Goal: Check status

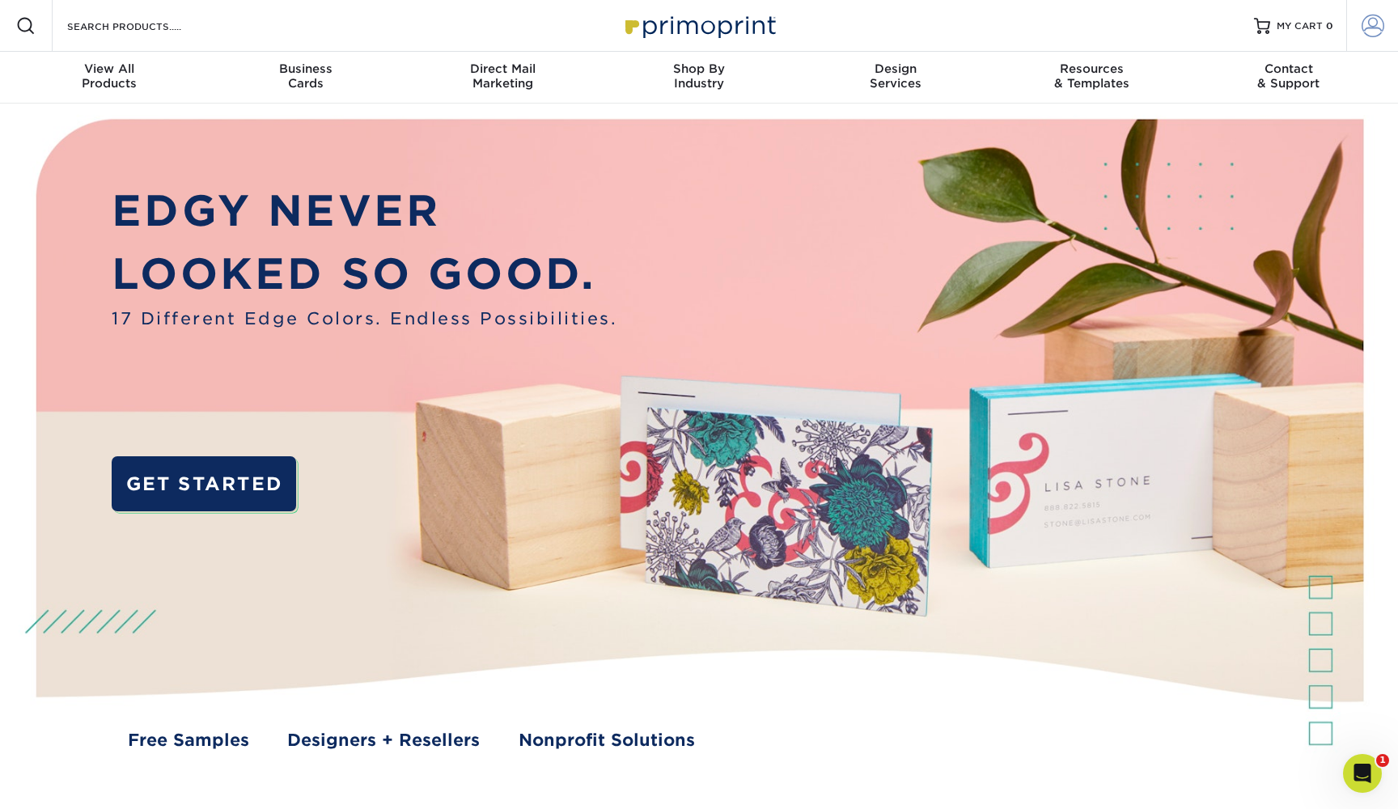
click at [1369, 27] on span at bounding box center [1373, 26] width 23 height 23
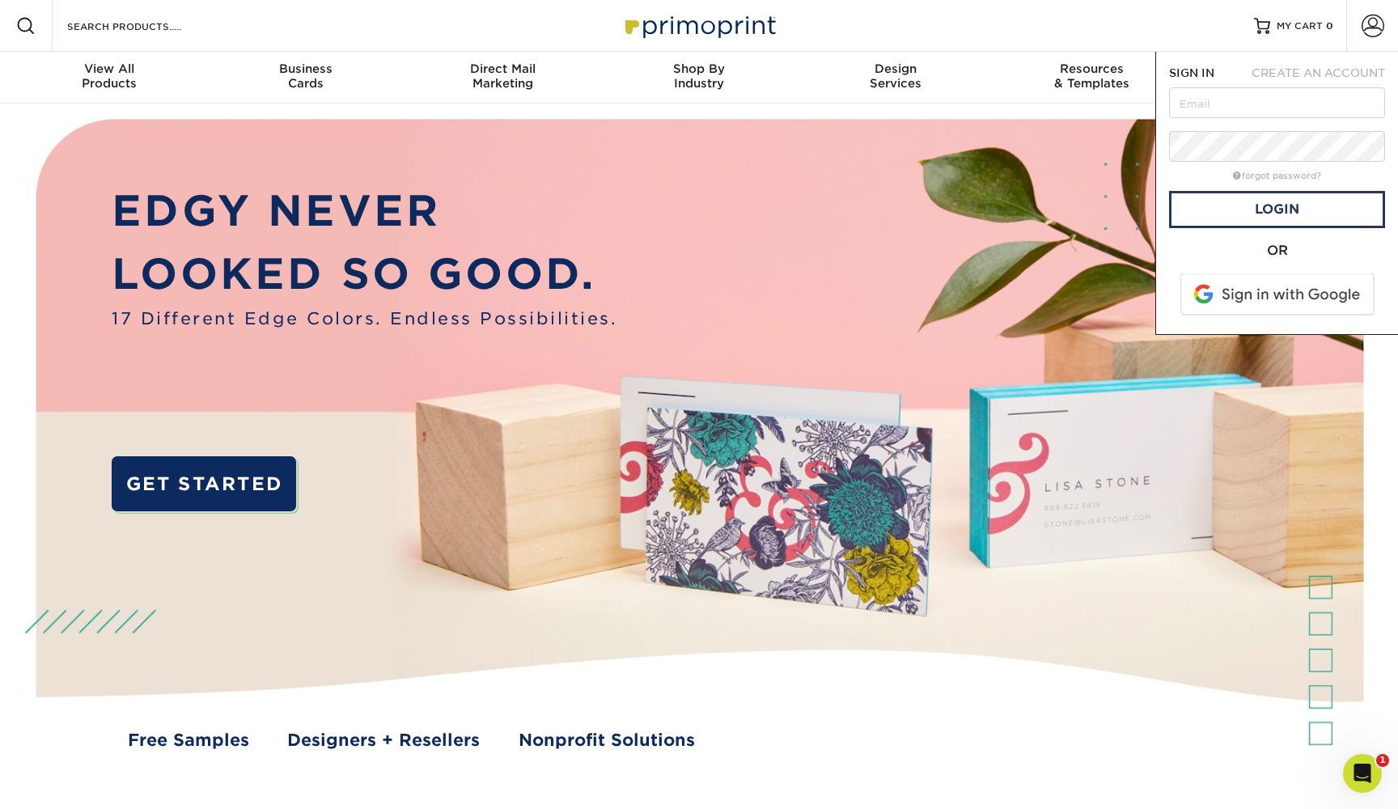
click at [1249, 297] on span at bounding box center [1279, 294] width 206 height 42
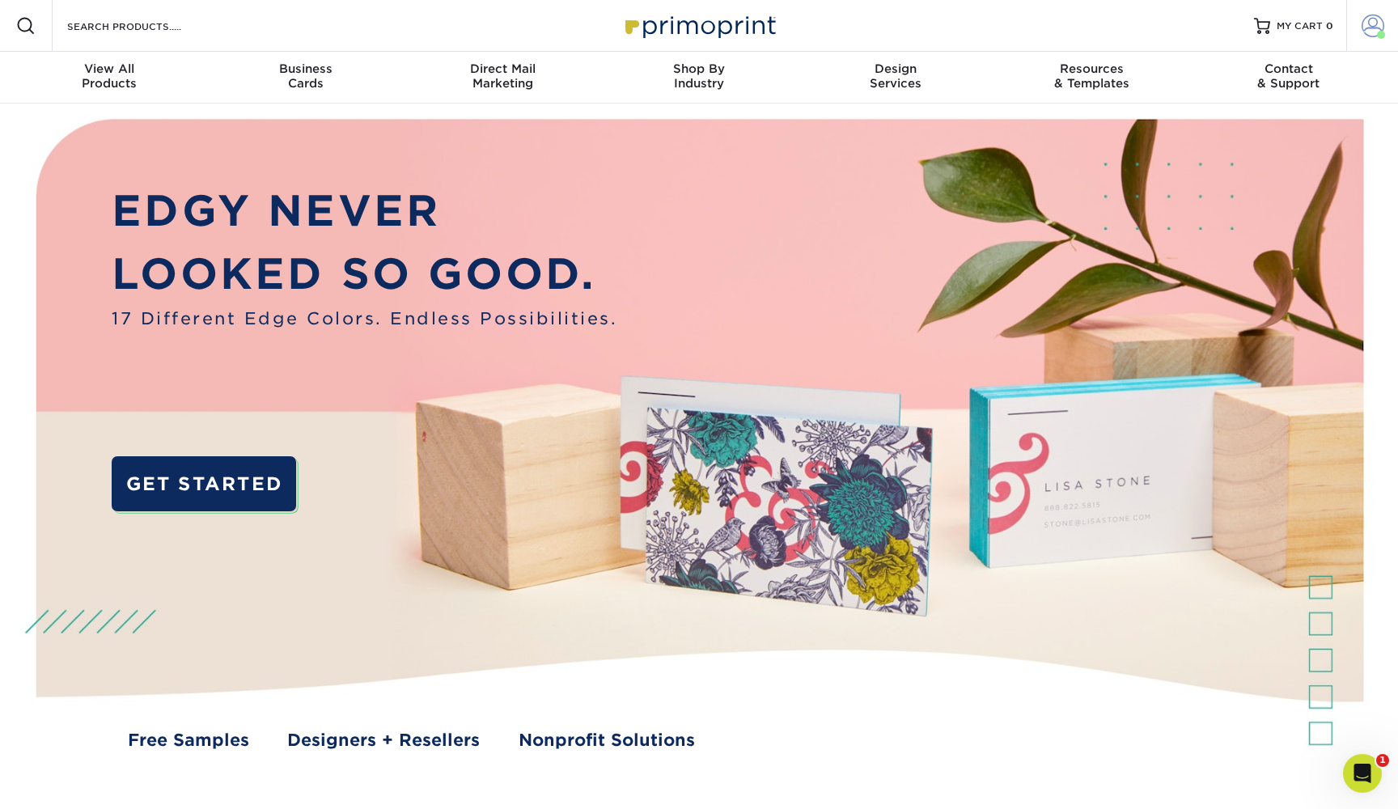
click at [1380, 35] on span at bounding box center [1381, 35] width 8 height 8
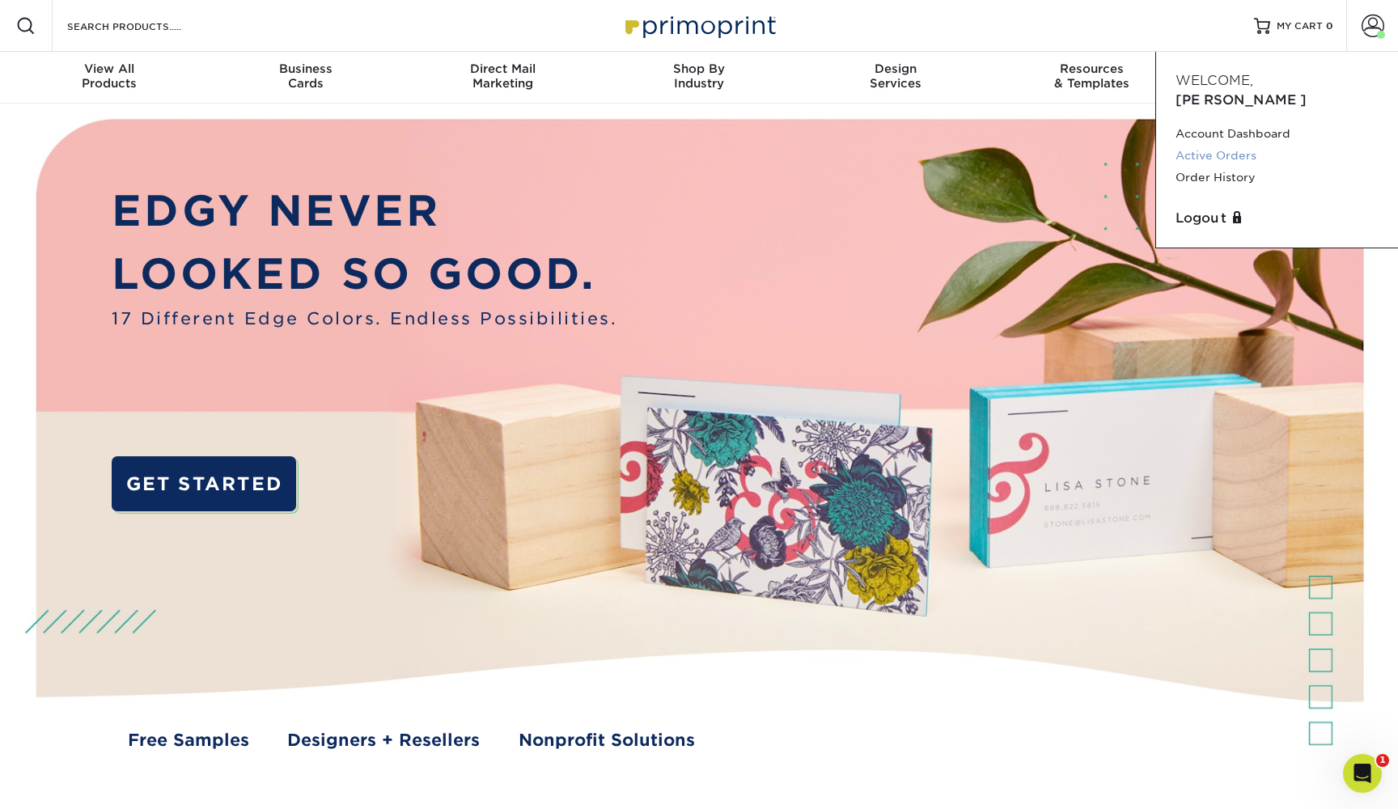
click at [1232, 145] on link "Active Orders" at bounding box center [1277, 156] width 203 height 22
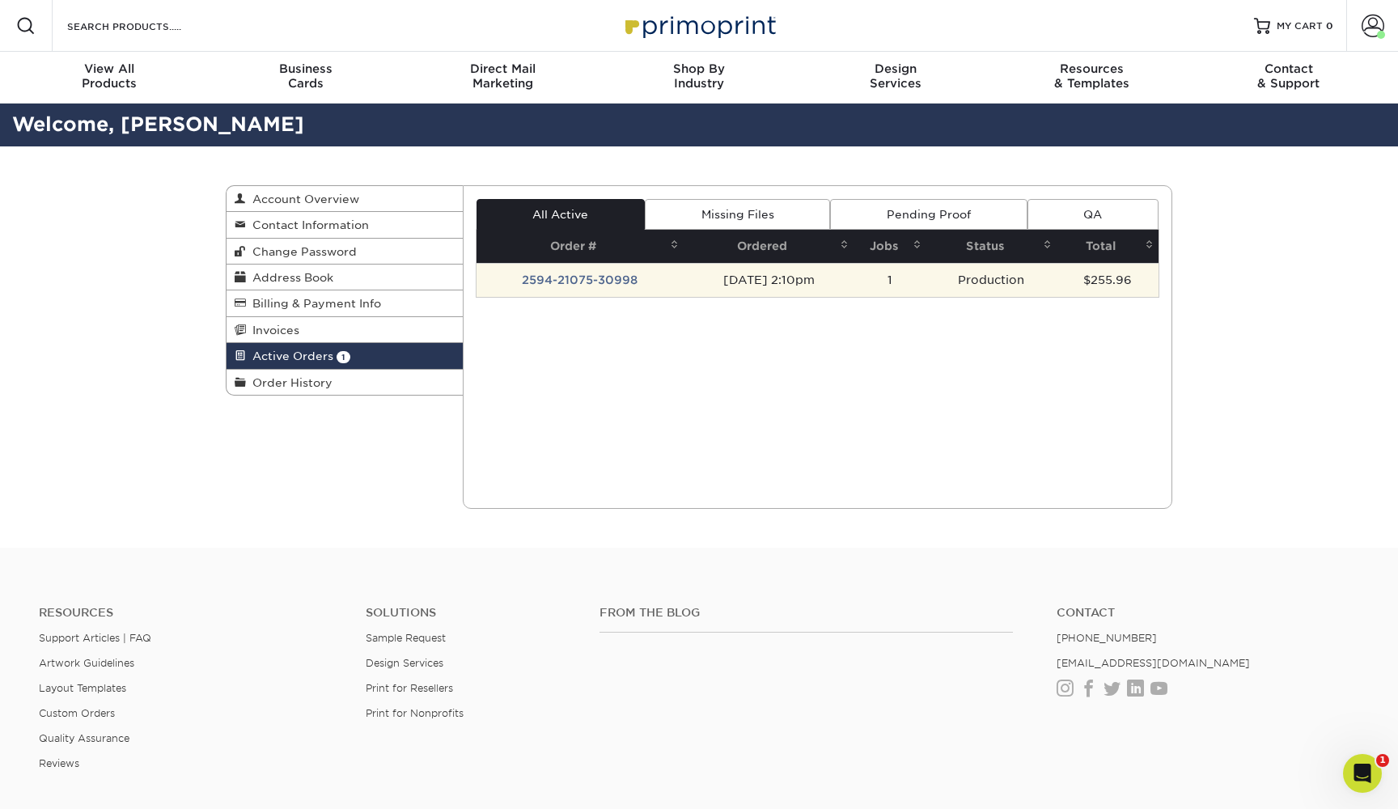
click at [684, 282] on td "09/04/2025 2:10pm" at bounding box center [769, 280] width 170 height 34
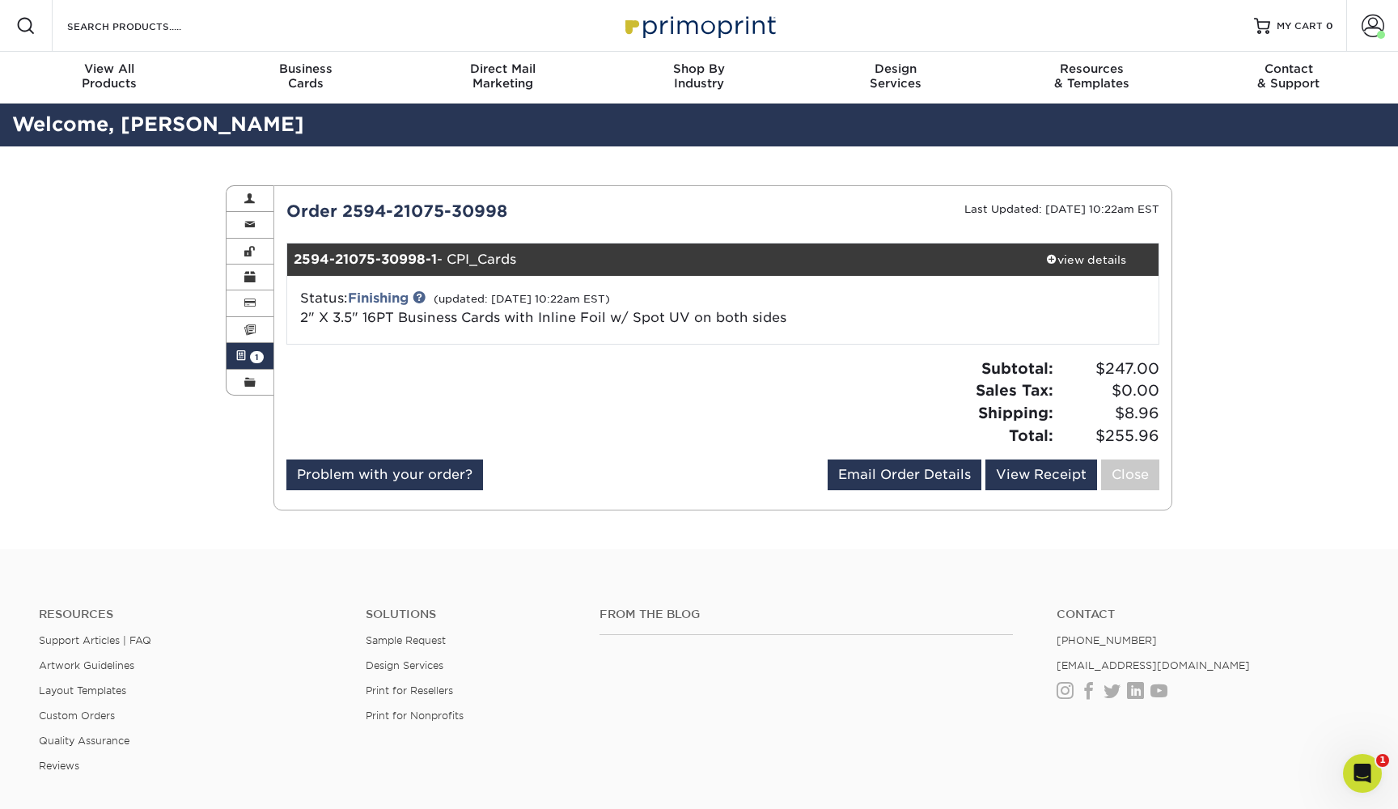
click at [640, 400] on div at bounding box center [498, 409] width 449 height 102
click at [560, 290] on div "Status: Finishing (updated: 09/11/2025 10:22am EST) 2" X 3.5" 16PT Business Car…" at bounding box center [578, 308] width 580 height 39
